Goal: Check status: Check status

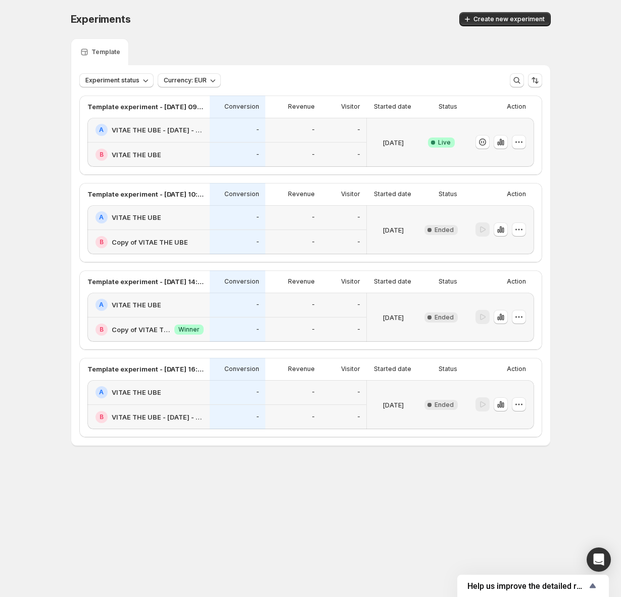
click at [407, 126] on div "[DATE]" at bounding box center [393, 142] width 44 height 37
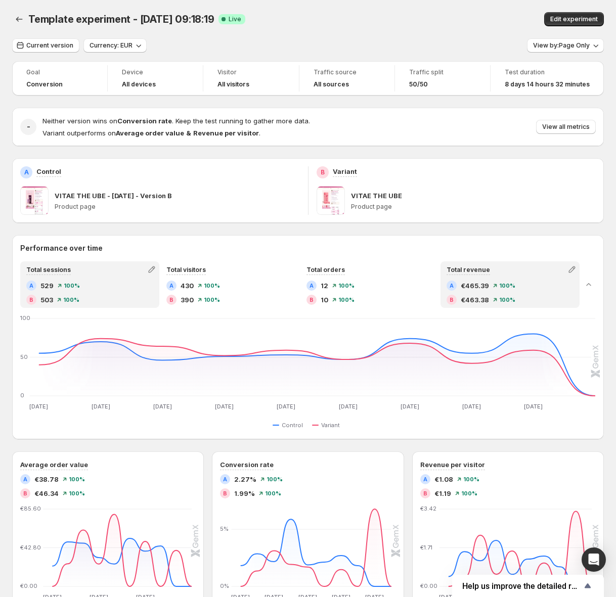
scroll to position [124, 0]
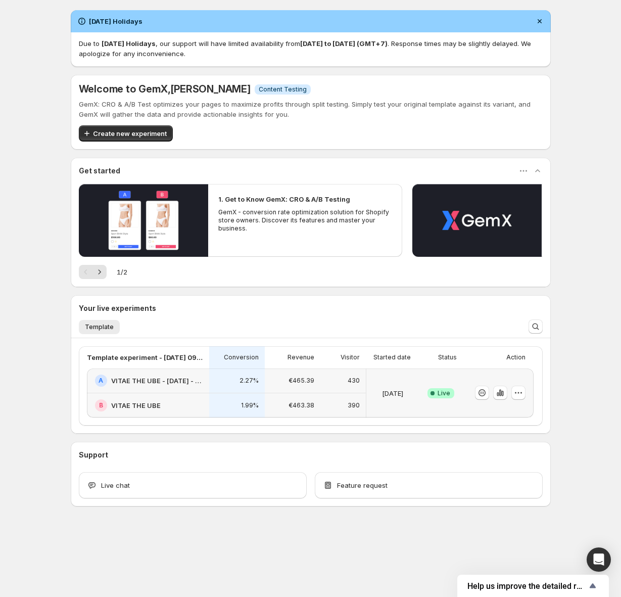
click at [403, 380] on div "[DATE]" at bounding box center [393, 393] width 44 height 37
